Goal: Information Seeking & Learning: Learn about a topic

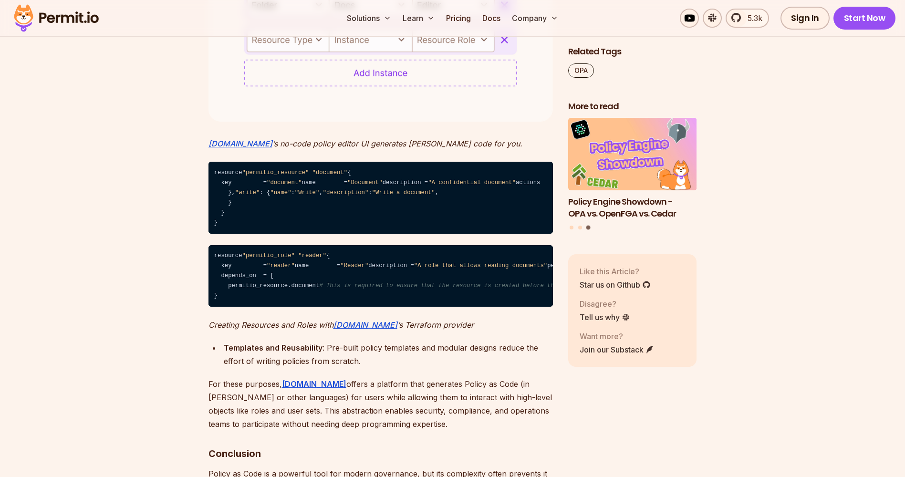
scroll to position [2969, 0]
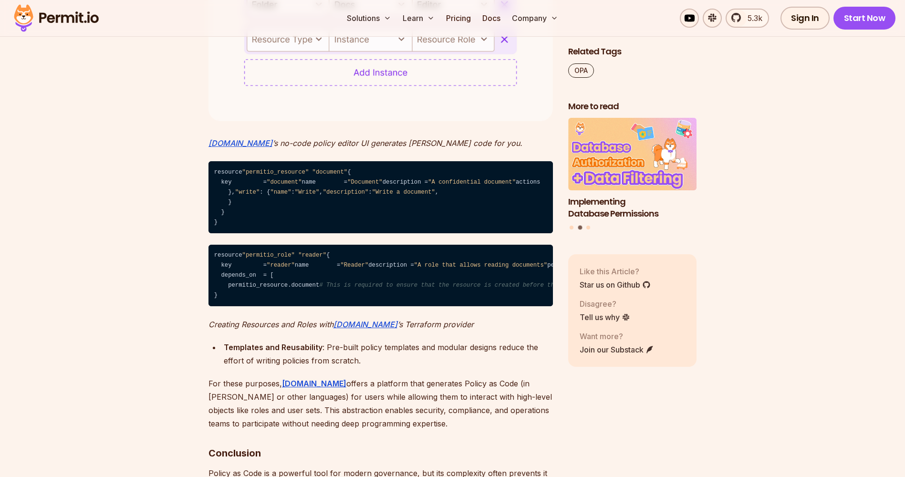
click at [210, 9] on div "Solutions Learn Pricing Docs Company 5.3k Sign In Start Now" at bounding box center [452, 18] width 905 height 37
drag, startPoint x: 406, startPoint y: 92, endPoint x: 220, endPoint y: 80, distance: 186.0
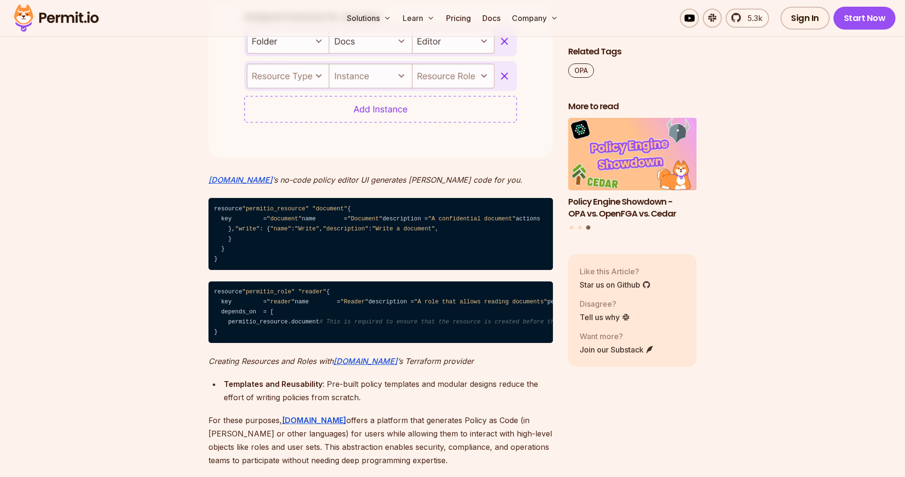
scroll to position [2932, 0]
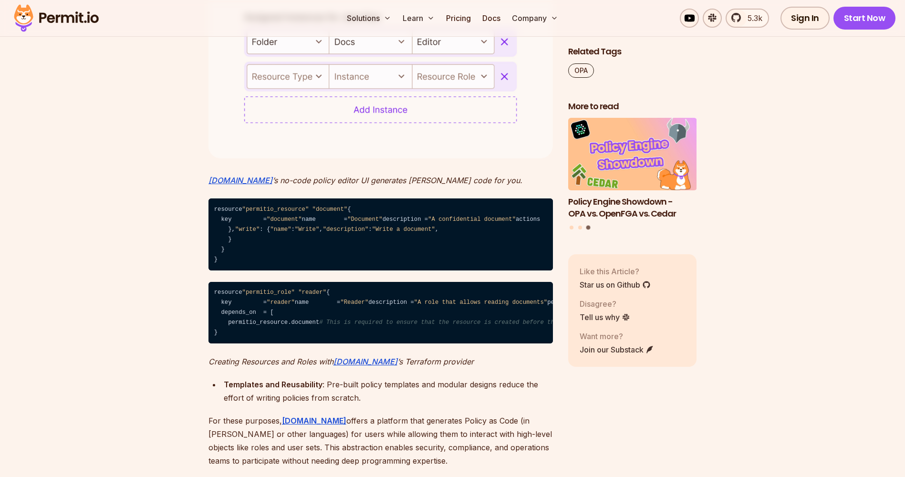
drag, startPoint x: 408, startPoint y: 93, endPoint x: 219, endPoint y: 73, distance: 189.6
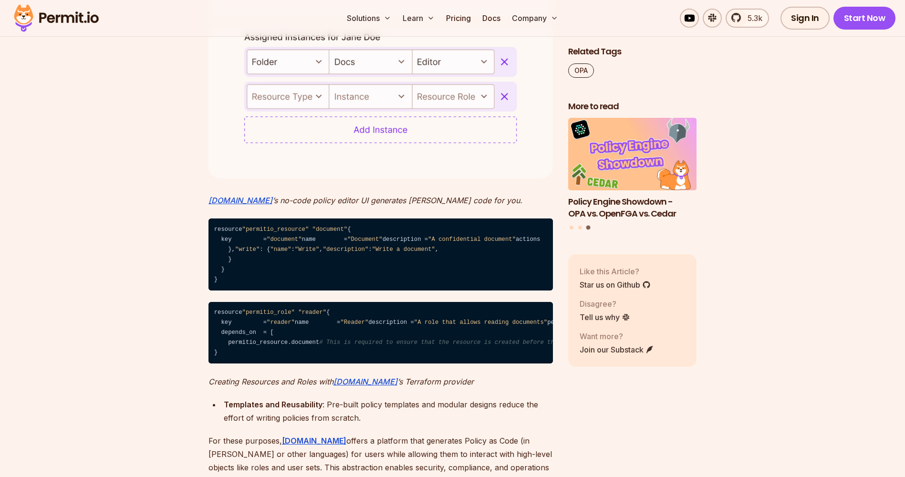
scroll to position [2911, 0]
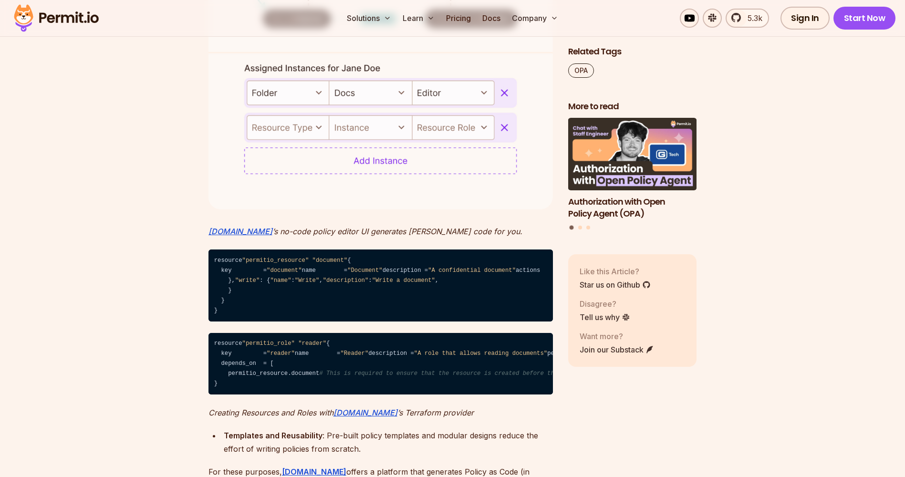
scroll to position [2879, 0]
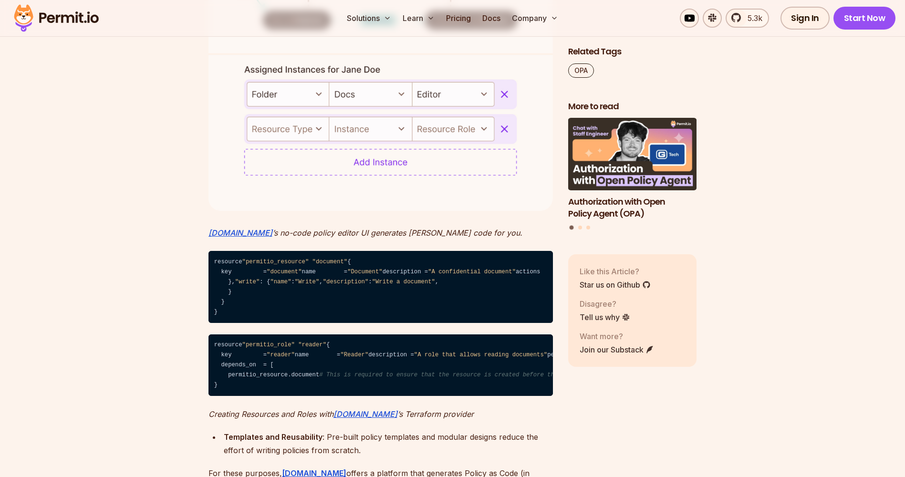
drag, startPoint x: 428, startPoint y: 75, endPoint x: 206, endPoint y: 81, distance: 222.0
drag, startPoint x: 206, startPoint y: 81, endPoint x: 276, endPoint y: 108, distance: 75.5
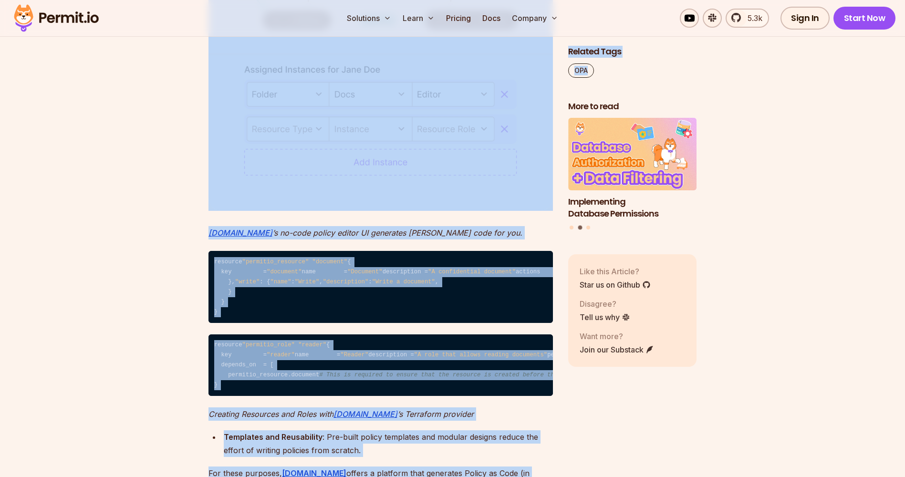
drag, startPoint x: 613, startPoint y: 73, endPoint x: 550, endPoint y: 52, distance: 65.7
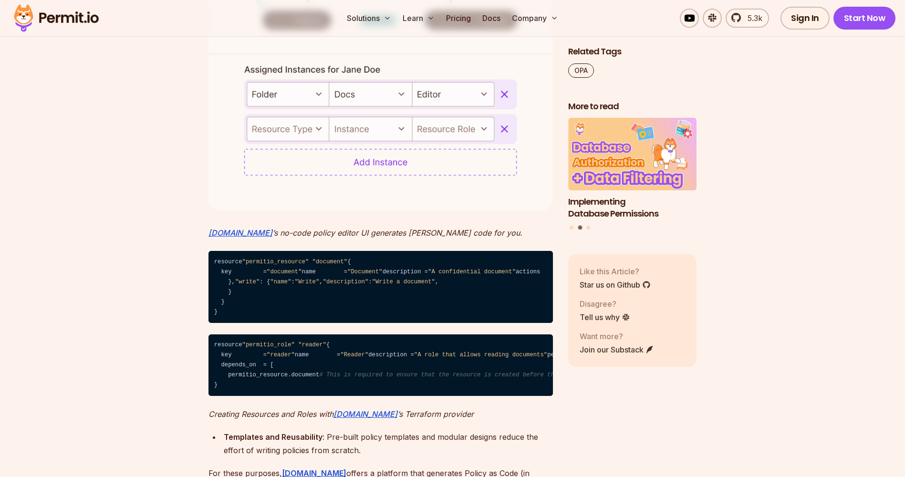
drag, startPoint x: 399, startPoint y: 183, endPoint x: 208, endPoint y: 94, distance: 211.6
drag, startPoint x: 208, startPoint y: 94, endPoint x: 192, endPoint y: 104, distance: 18.9
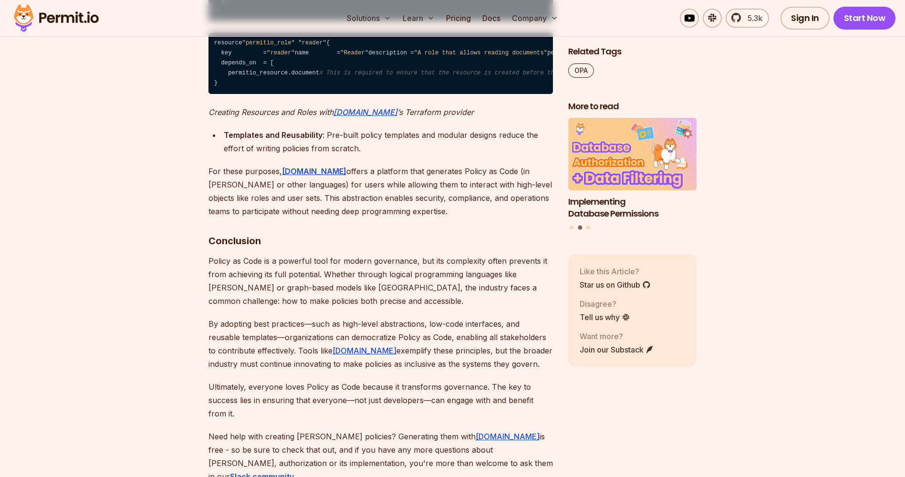
scroll to position [3173, 0]
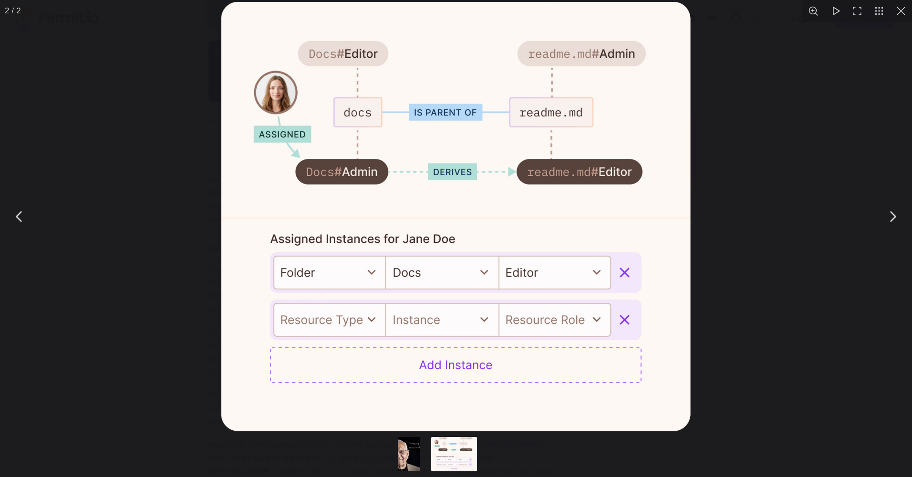
click at [874, 12] on button "You can close this modal content with the ESC key" at bounding box center [880, 11] width 22 height 22
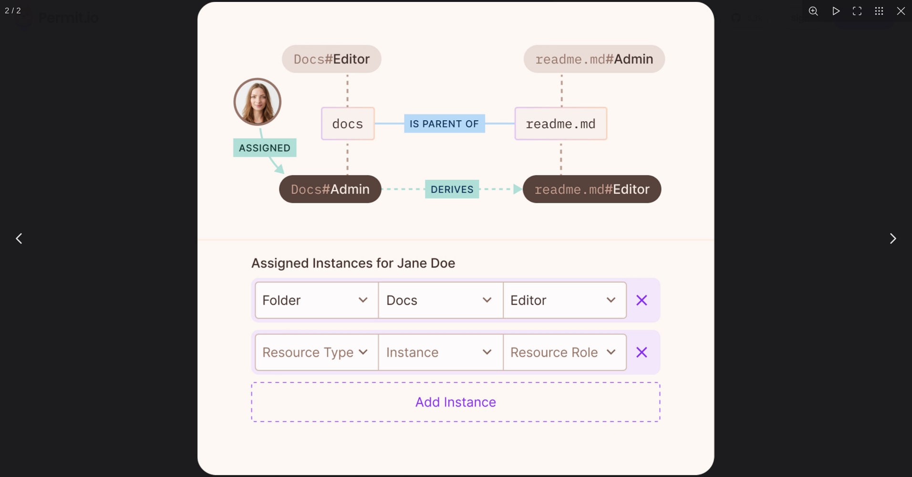
click at [874, 12] on button "You can close this modal content with the ESC key" at bounding box center [880, 11] width 22 height 22
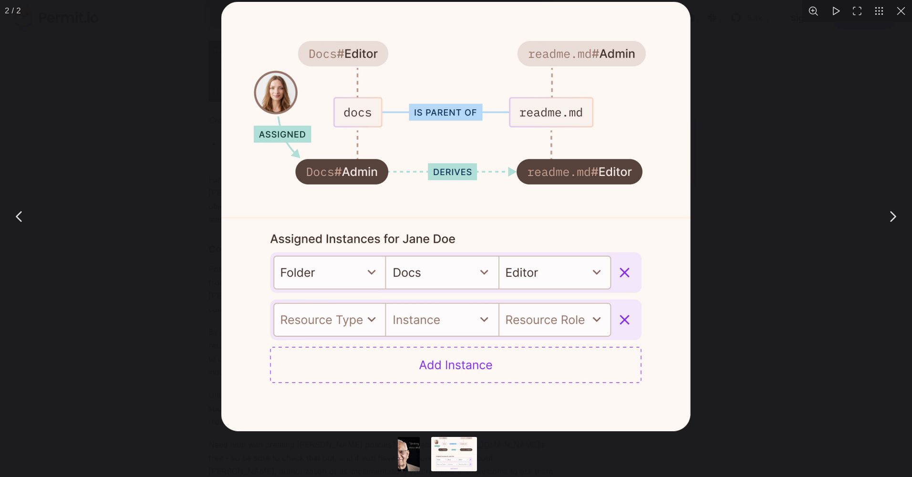
click at [902, 14] on button "You can close this modal content with the ESC key" at bounding box center [902, 11] width 22 height 22
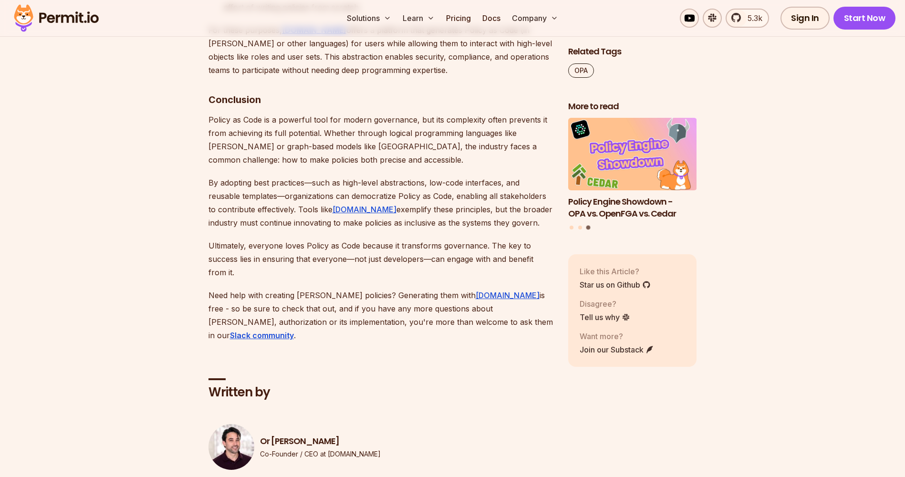
scroll to position [3345, 0]
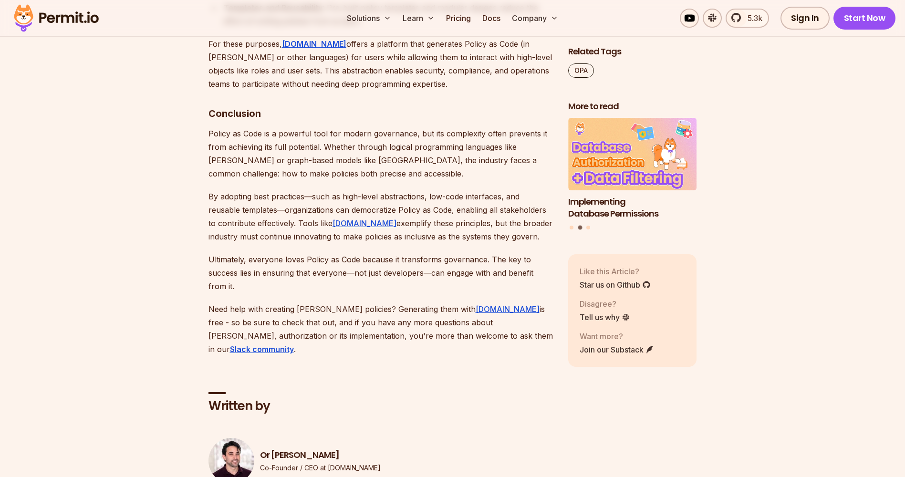
scroll to position [3302, 0]
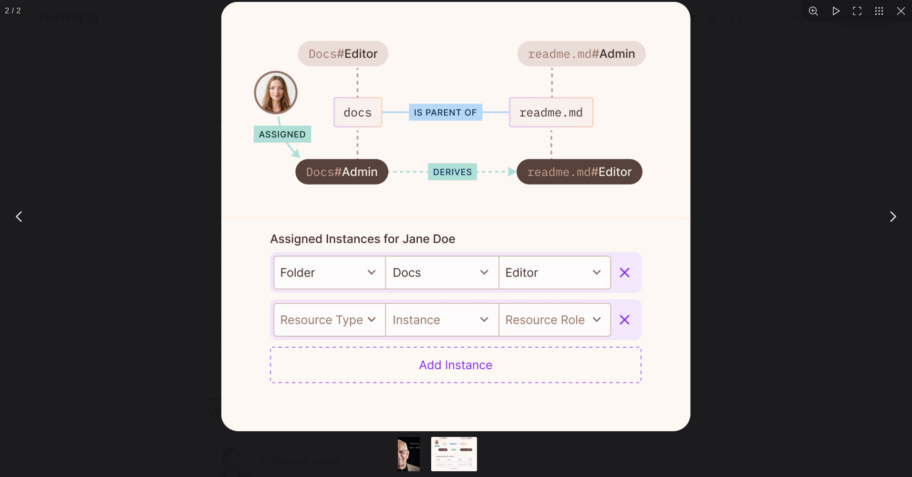
click at [898, 14] on button "You can close this modal content with the ESC key" at bounding box center [902, 11] width 22 height 22
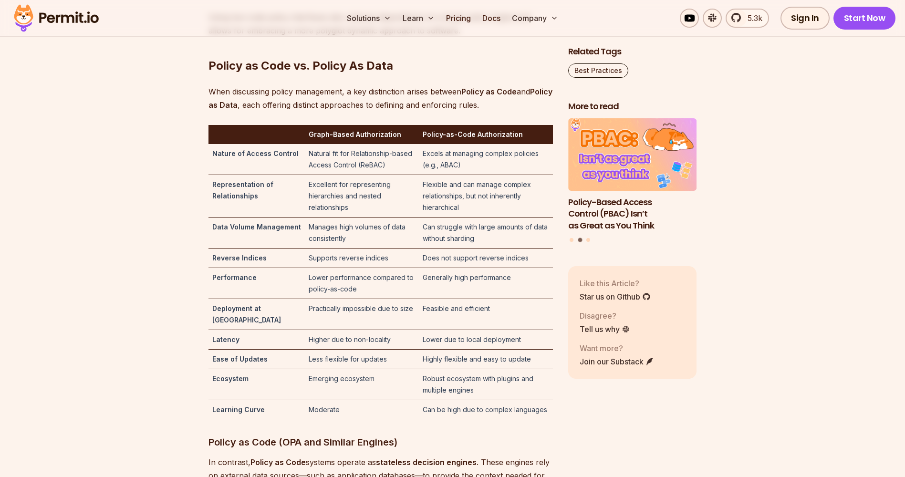
scroll to position [3147, 0]
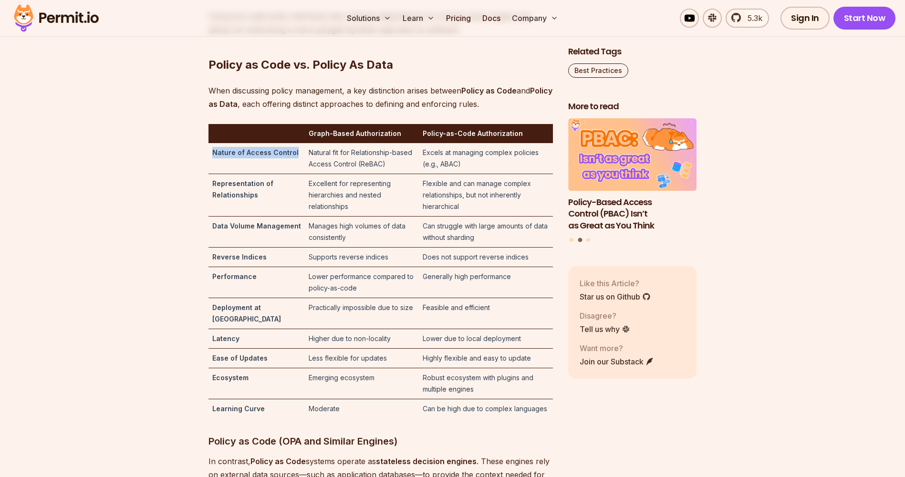
drag, startPoint x: 242, startPoint y: 197, endPoint x: 210, endPoint y: 189, distance: 32.6
click at [210, 174] on td "Nature of Access Control" at bounding box center [257, 158] width 97 height 31
click at [388, 73] on h2 "Policy as Code vs. Policy As Data" at bounding box center [381, 45] width 345 height 53
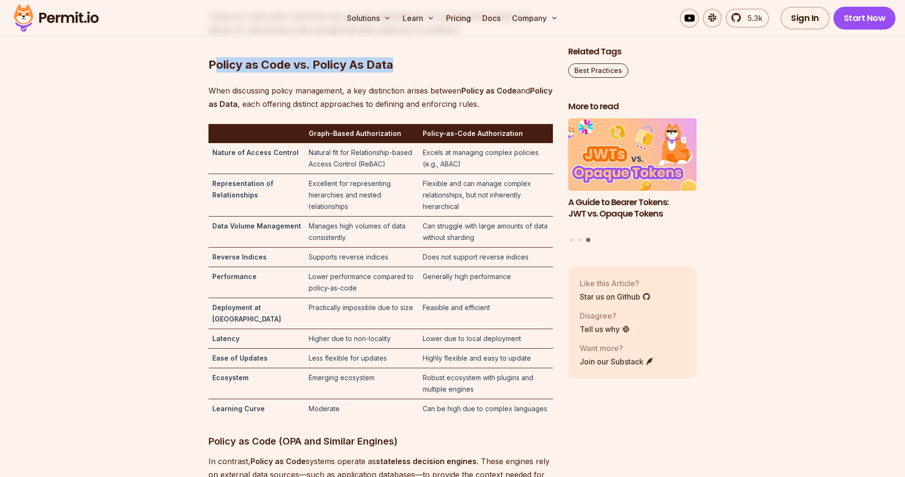
drag, startPoint x: 392, startPoint y: 94, endPoint x: 210, endPoint y: 96, distance: 181.4
click at [210, 73] on h2 "Policy as Code vs. Policy As Data" at bounding box center [381, 45] width 345 height 53
drag, startPoint x: 261, startPoint y: 230, endPoint x: 210, endPoint y: 219, distance: 52.7
click at [210, 217] on td "Representation of Relationships" at bounding box center [257, 195] width 97 height 42
drag, startPoint x: 210, startPoint y: 219, endPoint x: 253, endPoint y: 271, distance: 68.1
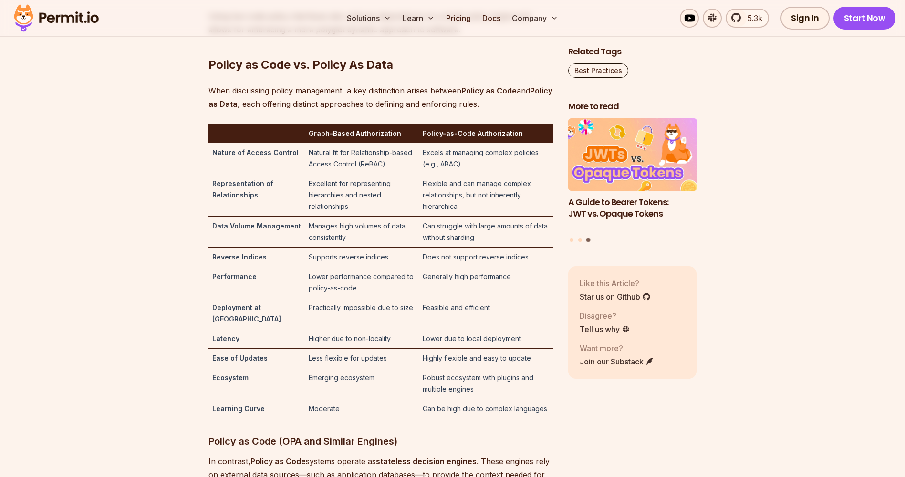
click at [253, 230] on strong "Data Volume Management" at bounding box center [256, 226] width 89 height 8
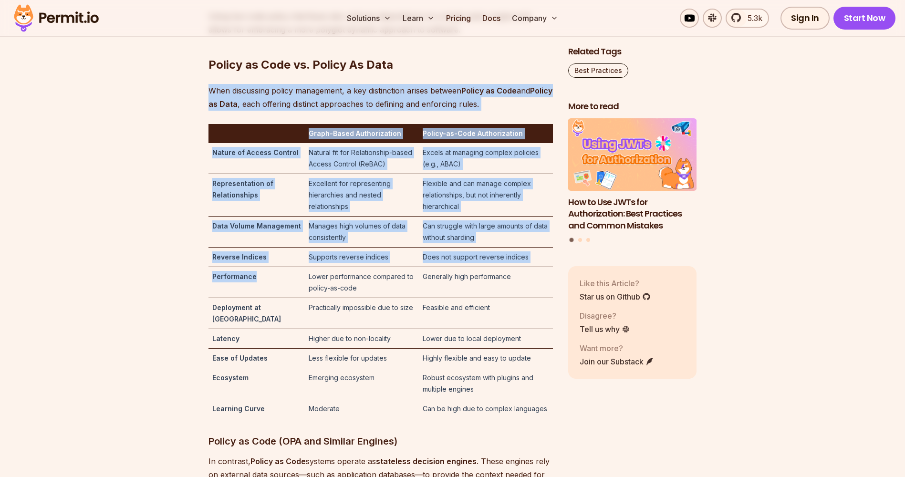
drag, startPoint x: 257, startPoint y: 310, endPoint x: 207, endPoint y: 259, distance: 71.5
drag, startPoint x: 207, startPoint y: 259, endPoint x: 168, endPoint y: 259, distance: 38.2
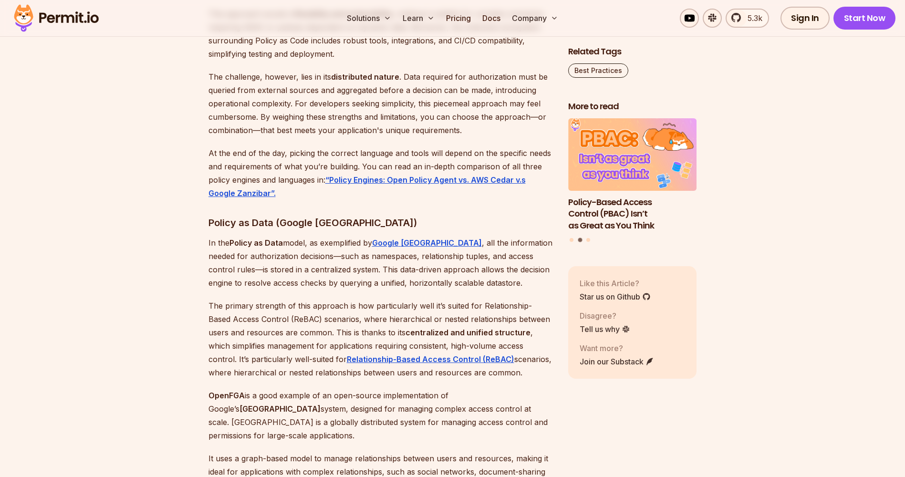
scroll to position [3658, 0]
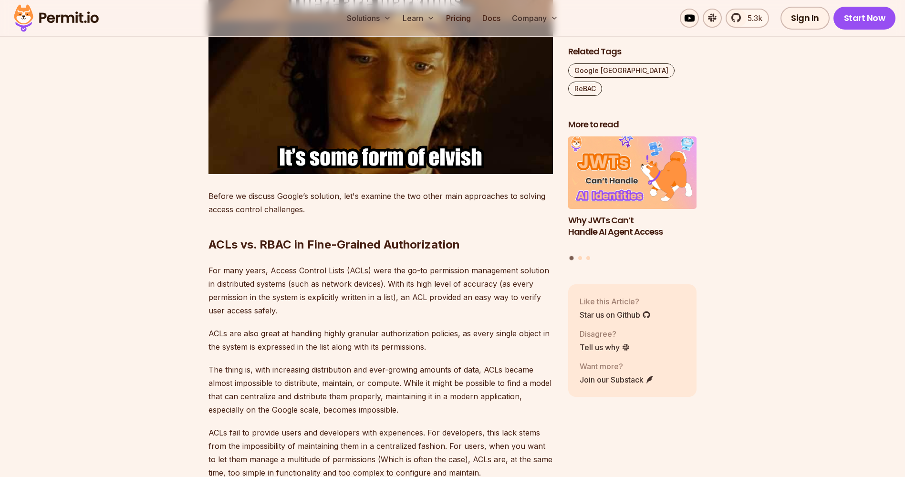
scroll to position [1520, 0]
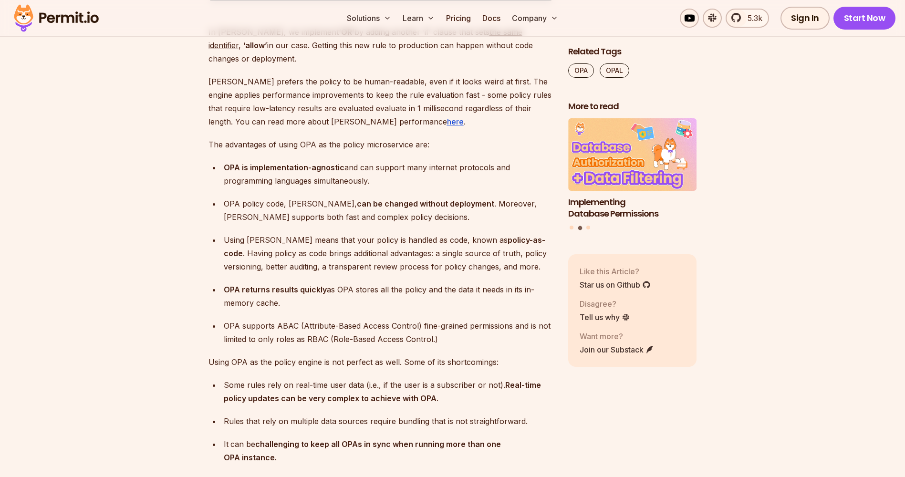
scroll to position [4097, 0]
